Goal: Book appointment/travel/reservation

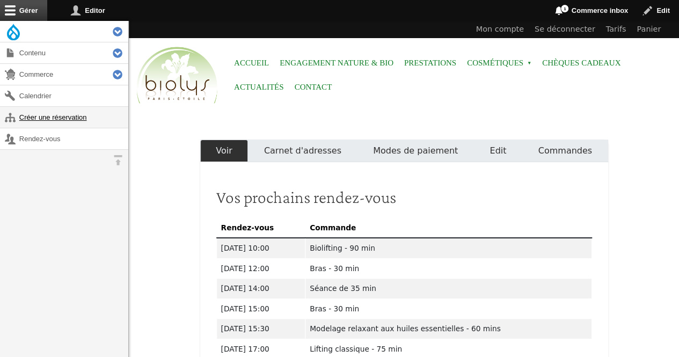
click at [53, 120] on link "Créer une réservation" at bounding box center [64, 117] width 128 height 21
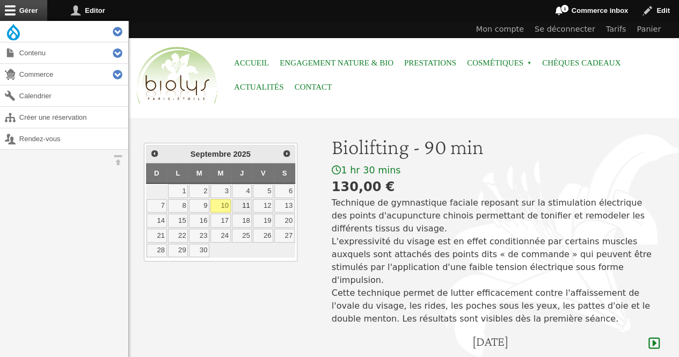
click at [245, 200] on link "11" at bounding box center [242, 206] width 20 height 14
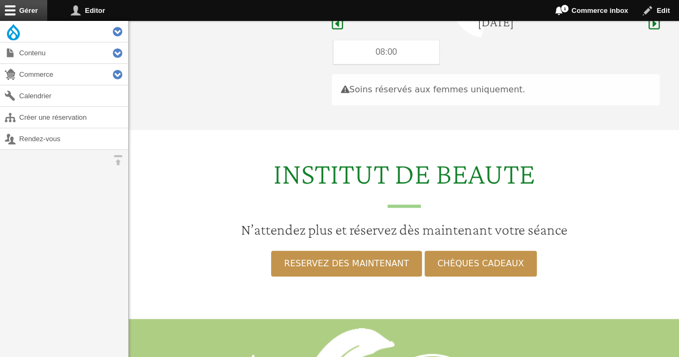
scroll to position [320, 0]
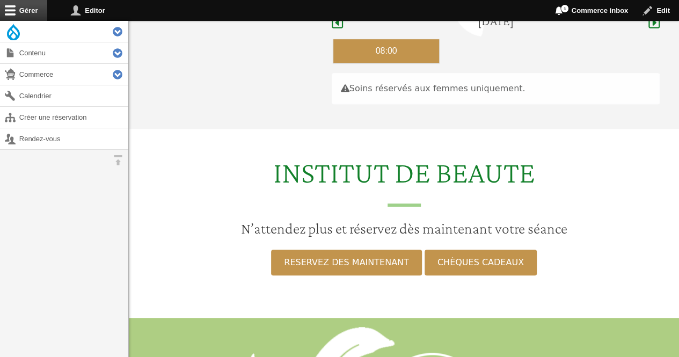
click at [410, 39] on div "08:00" at bounding box center [386, 51] width 106 height 24
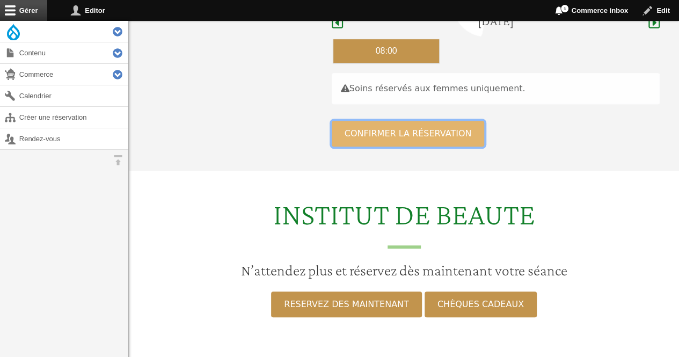
click at [352, 125] on button "Confirmer la réservation" at bounding box center [408, 134] width 153 height 26
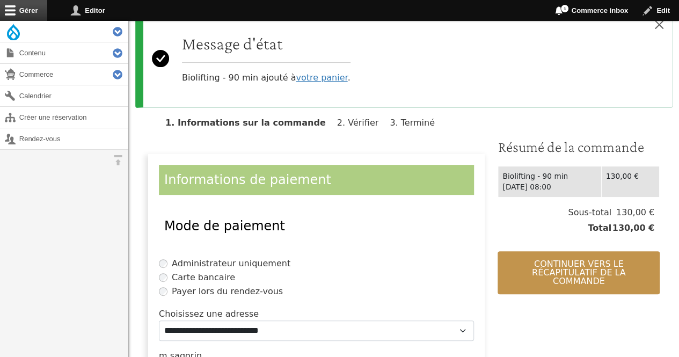
scroll to position [222, 0]
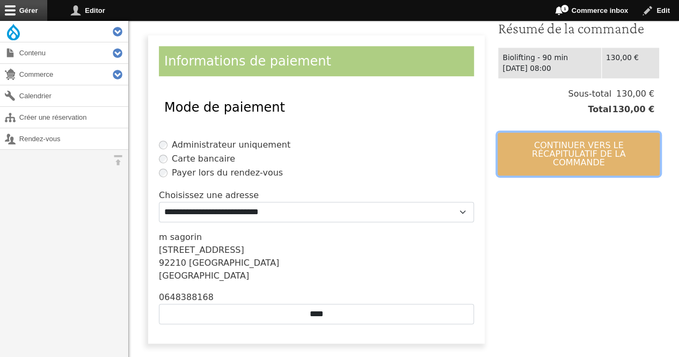
click at [560, 146] on button "Continuer vers le récapitulatif de la commande" at bounding box center [578, 153] width 162 height 43
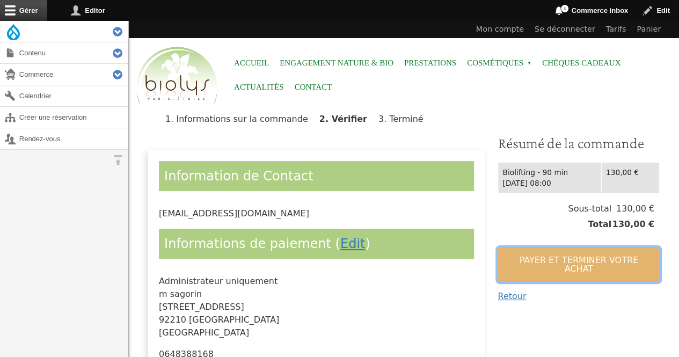
click at [556, 251] on button "Payer et terminer votre achat" at bounding box center [578, 264] width 162 height 34
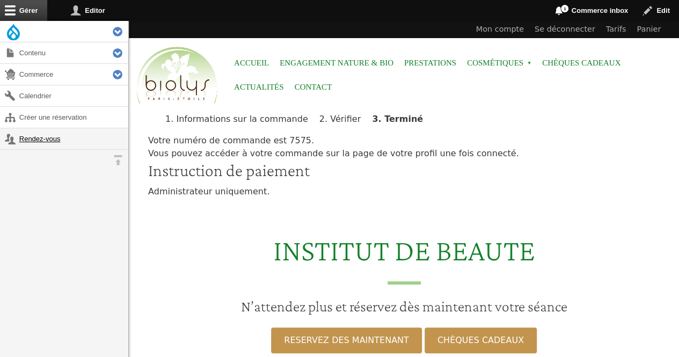
click at [23, 137] on link "Rendez-vous" at bounding box center [64, 138] width 128 height 21
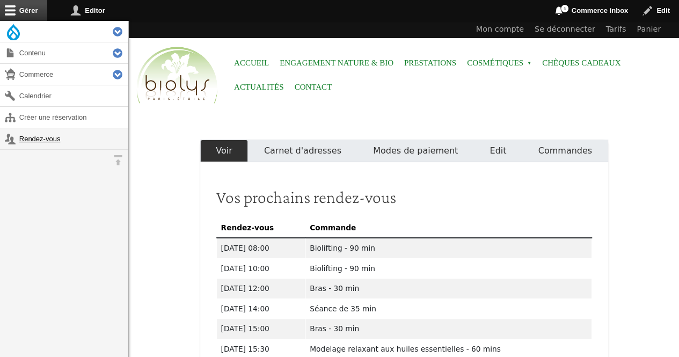
click at [65, 145] on link "Rendez-vous" at bounding box center [64, 138] width 128 height 21
